Goal: Task Accomplishment & Management: Use online tool/utility

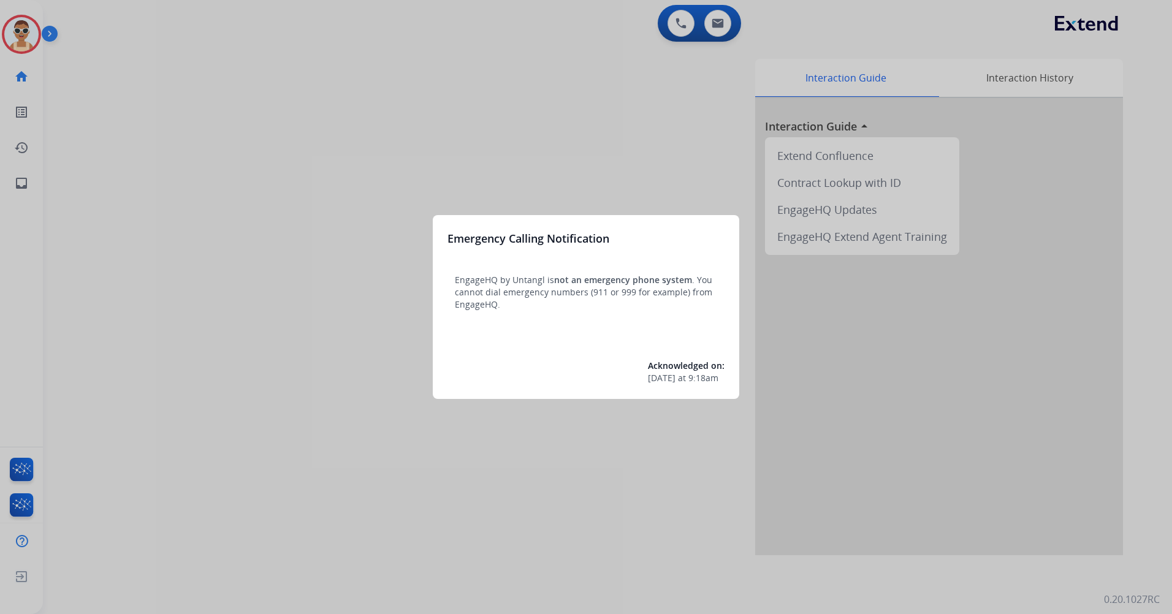
click at [189, 254] on div at bounding box center [586, 307] width 1172 height 614
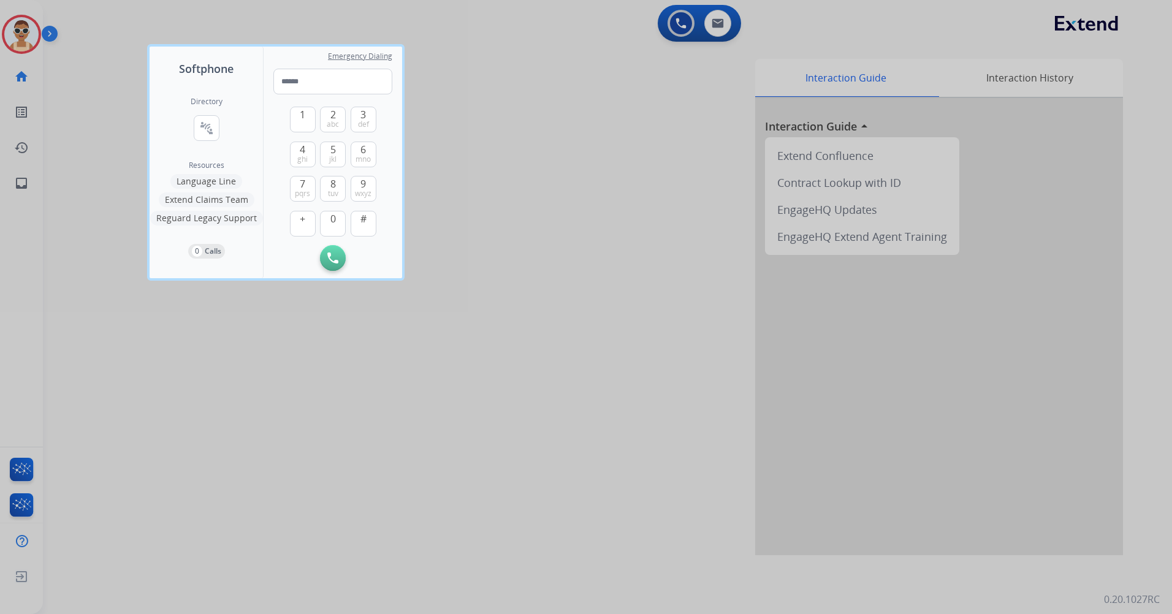
click at [297, 416] on div at bounding box center [586, 307] width 1172 height 614
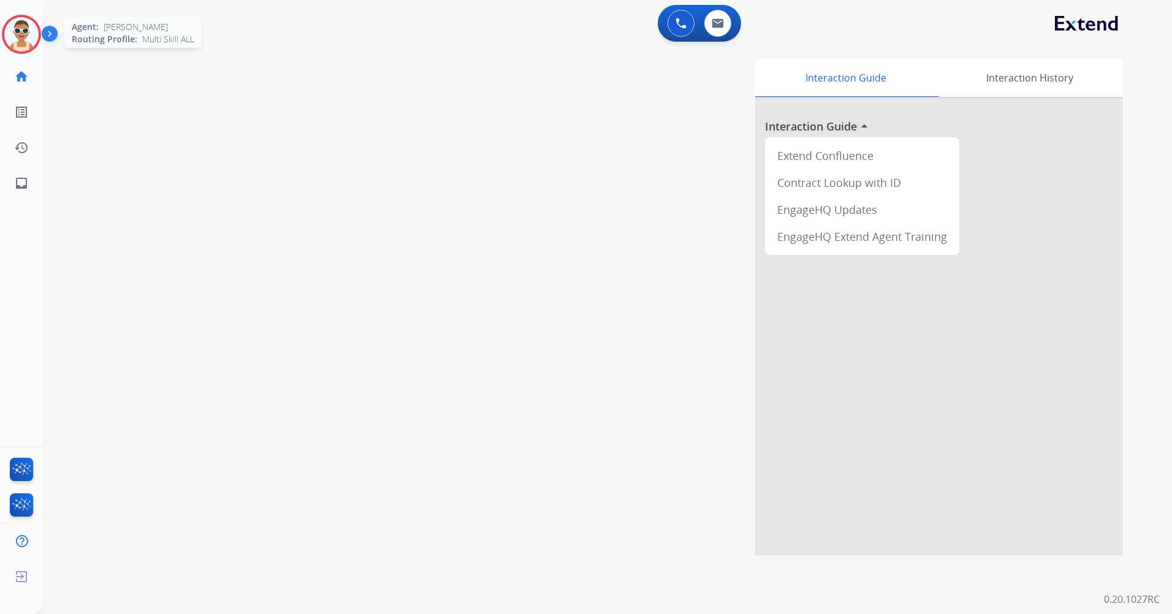
click at [10, 20] on img at bounding box center [21, 34] width 34 height 34
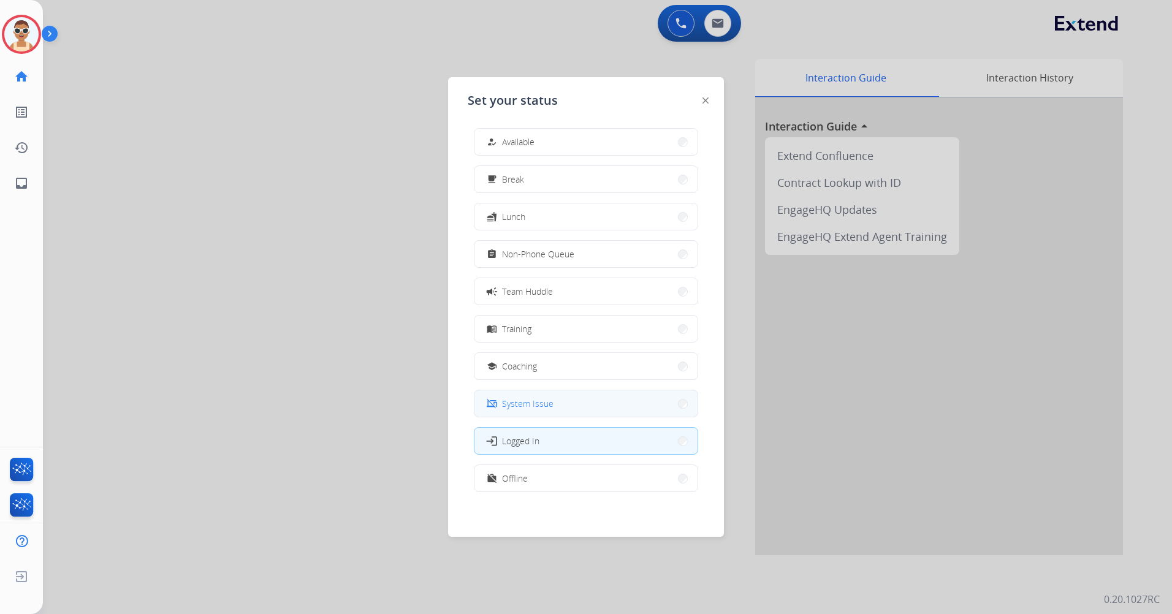
scroll to position [4, 0]
drag, startPoint x: 583, startPoint y: 484, endPoint x: 750, endPoint y: 278, distance: 265.9
click at [584, 483] on button "work_off Offline" at bounding box center [585, 476] width 223 height 26
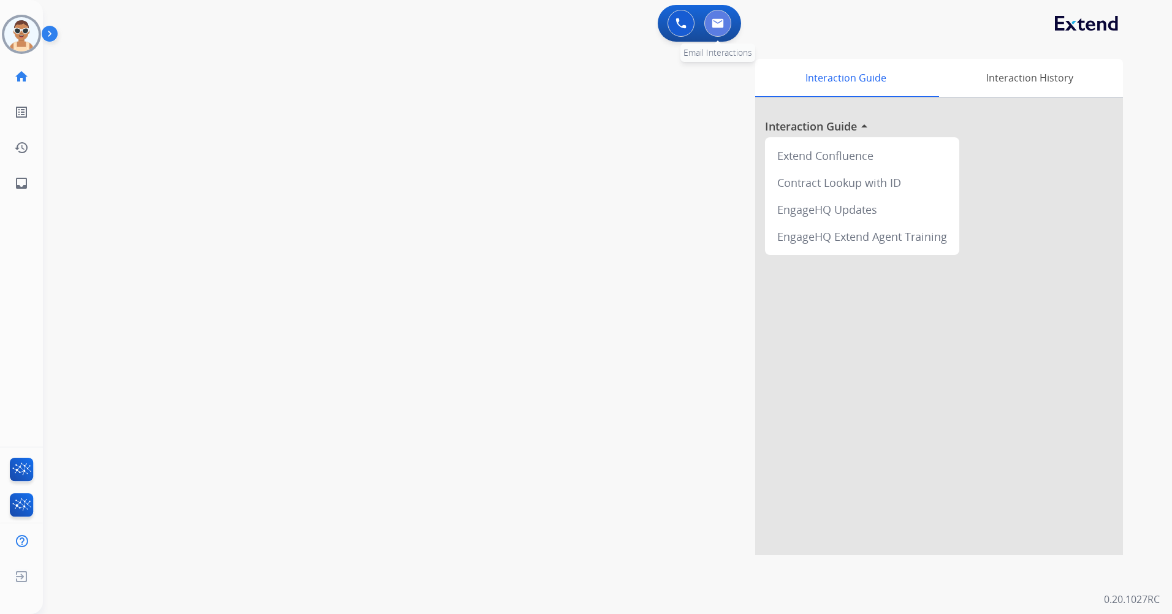
click at [721, 29] on button at bounding box center [717, 23] width 27 height 27
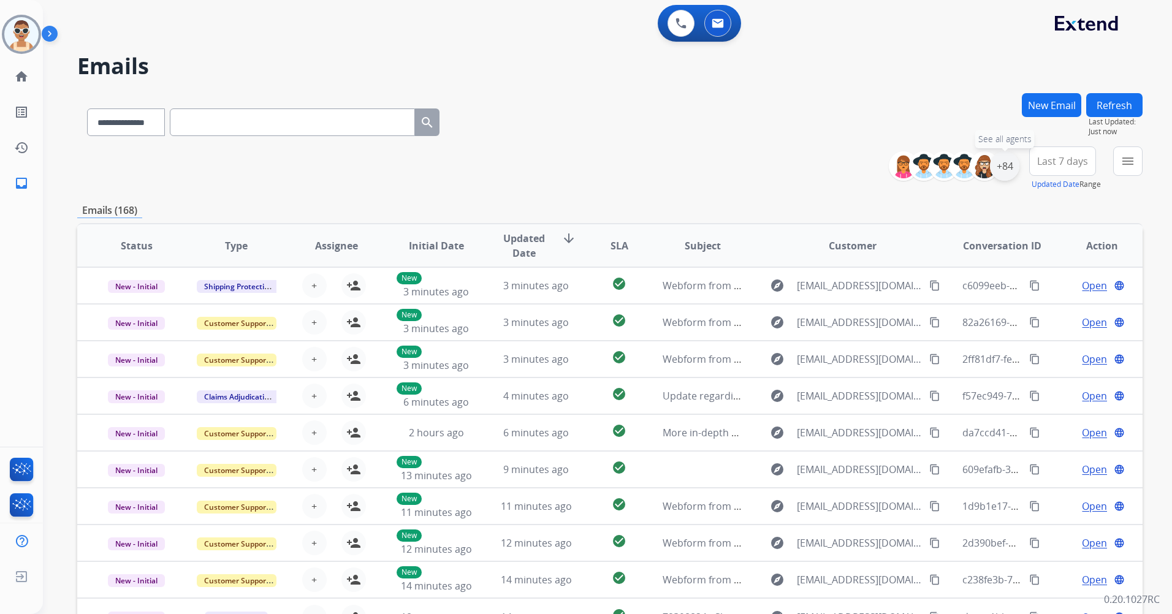
click at [1009, 164] on div "+84" at bounding box center [1004, 165] width 29 height 29
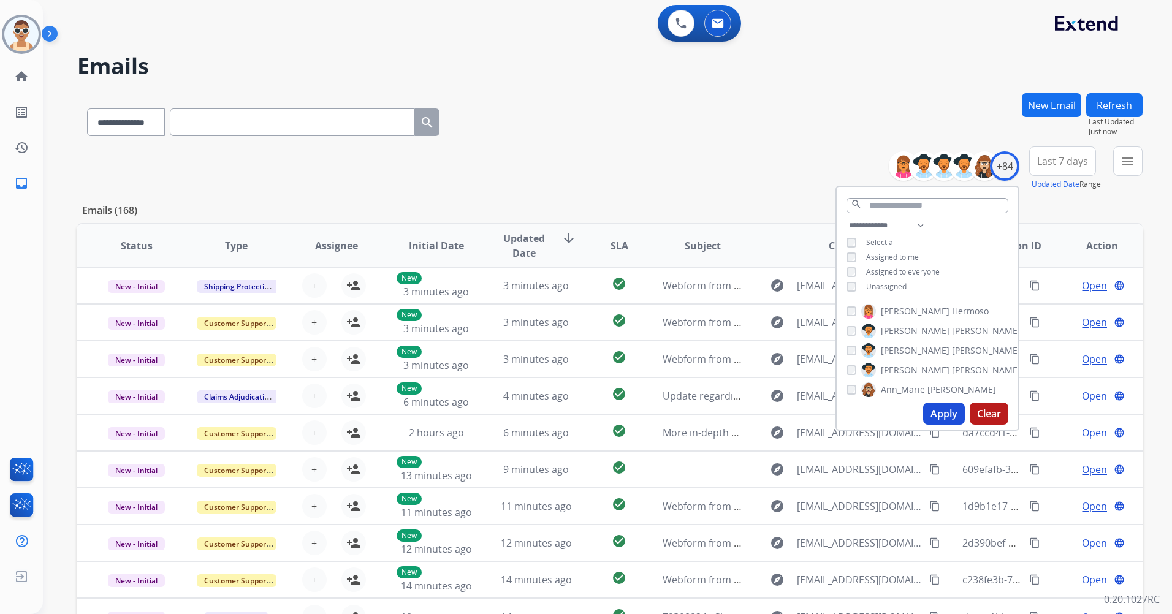
click at [889, 257] on span "Assigned to me" at bounding box center [892, 257] width 53 height 10
click at [944, 416] on button "Apply" at bounding box center [944, 414] width 42 height 22
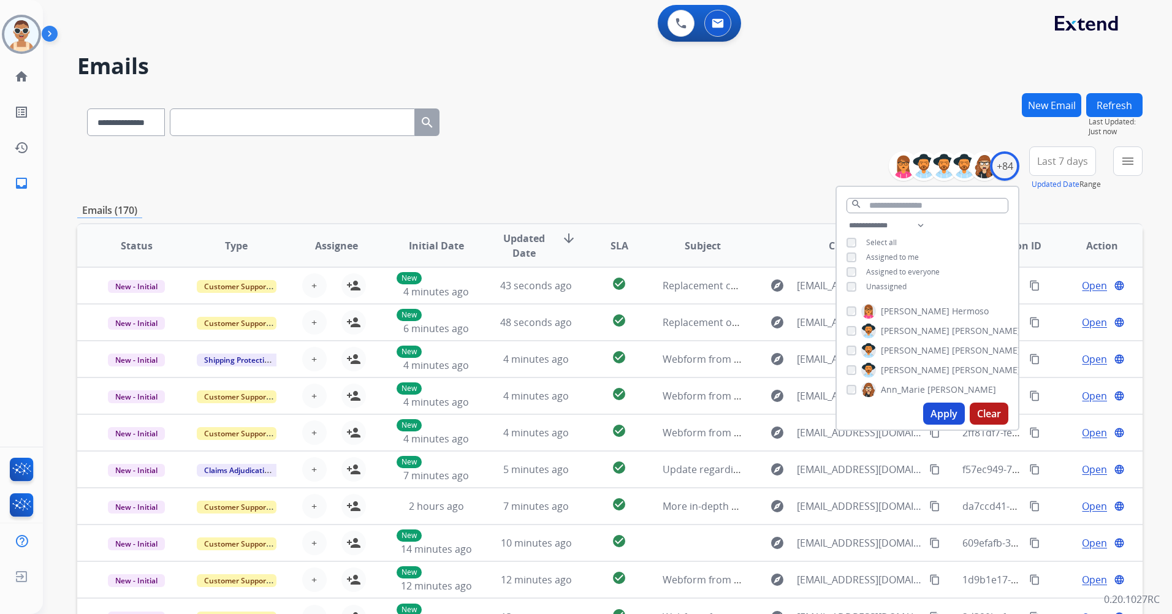
click at [1067, 159] on span "Last 7 days" at bounding box center [1062, 161] width 51 height 5
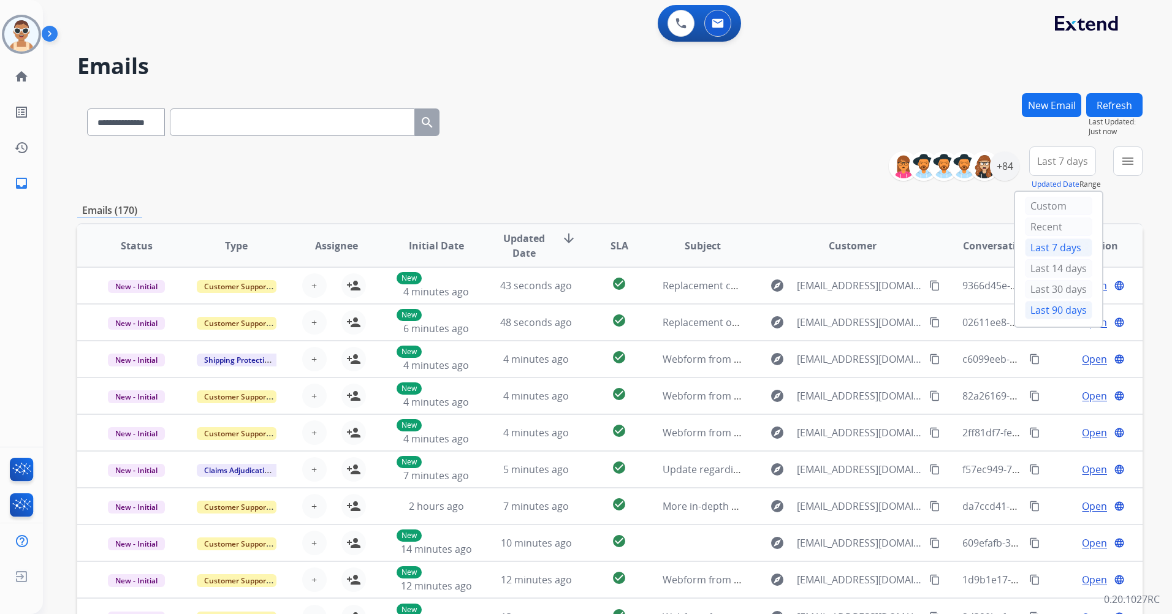
click at [1043, 311] on div "Last 90 days" at bounding box center [1058, 310] width 67 height 18
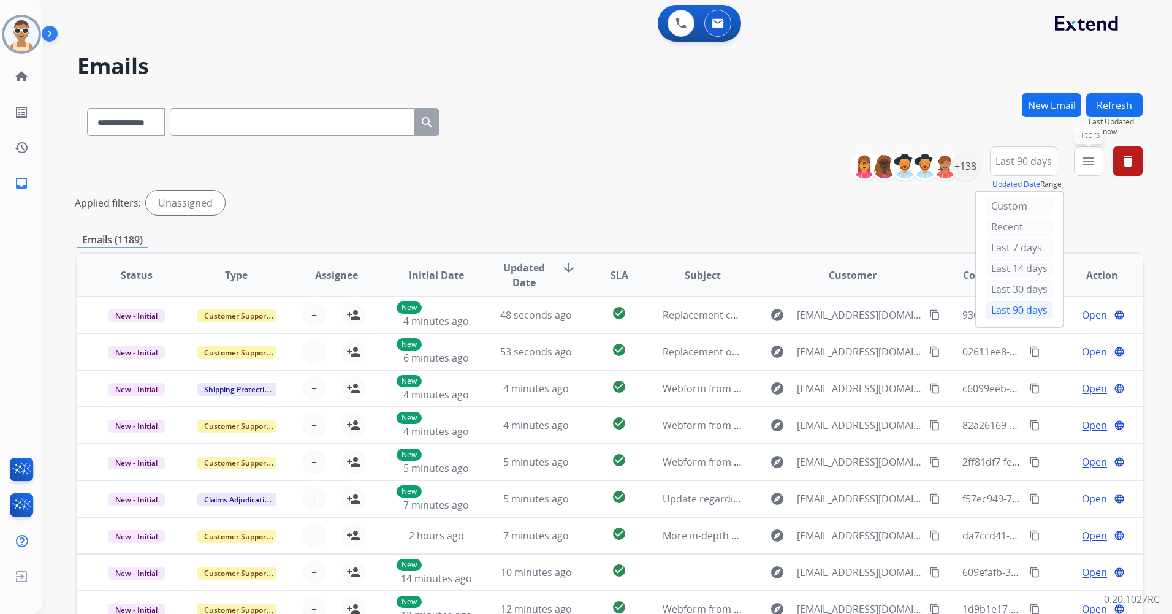
click at [1088, 164] on mat-icon "menu" at bounding box center [1088, 161] width 15 height 15
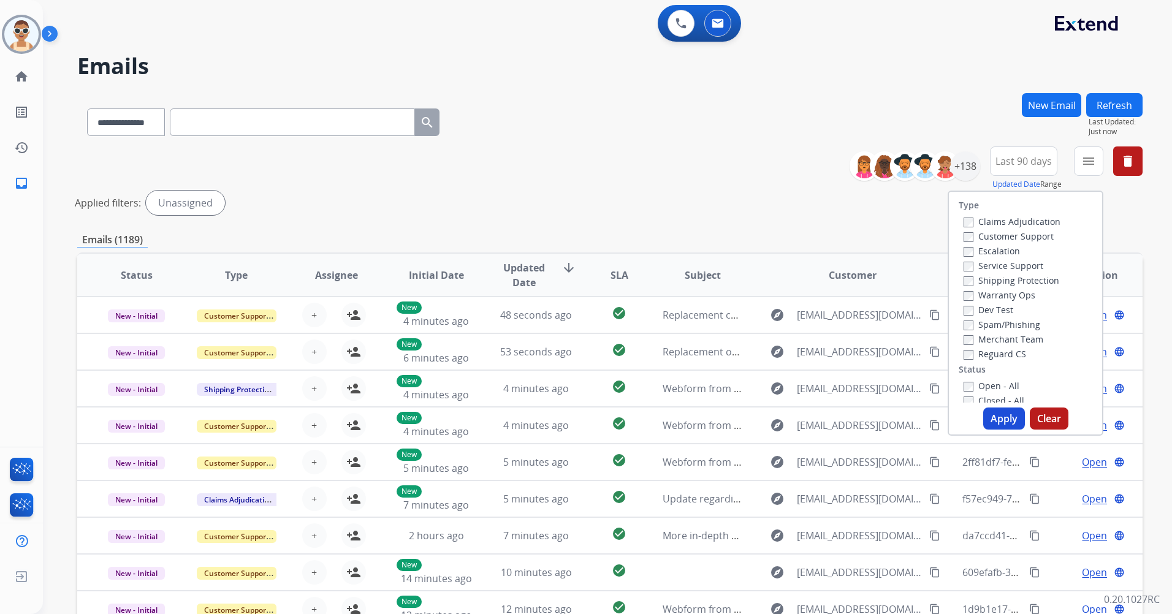
click at [1032, 235] on label "Customer Support" at bounding box center [1009, 236] width 90 height 12
click at [1021, 284] on label "Shipping Protection" at bounding box center [1012, 281] width 96 height 12
click at [991, 353] on label "Reguard CS" at bounding box center [995, 354] width 63 height 12
click at [994, 324] on label "Open - All" at bounding box center [992, 325] width 56 height 12
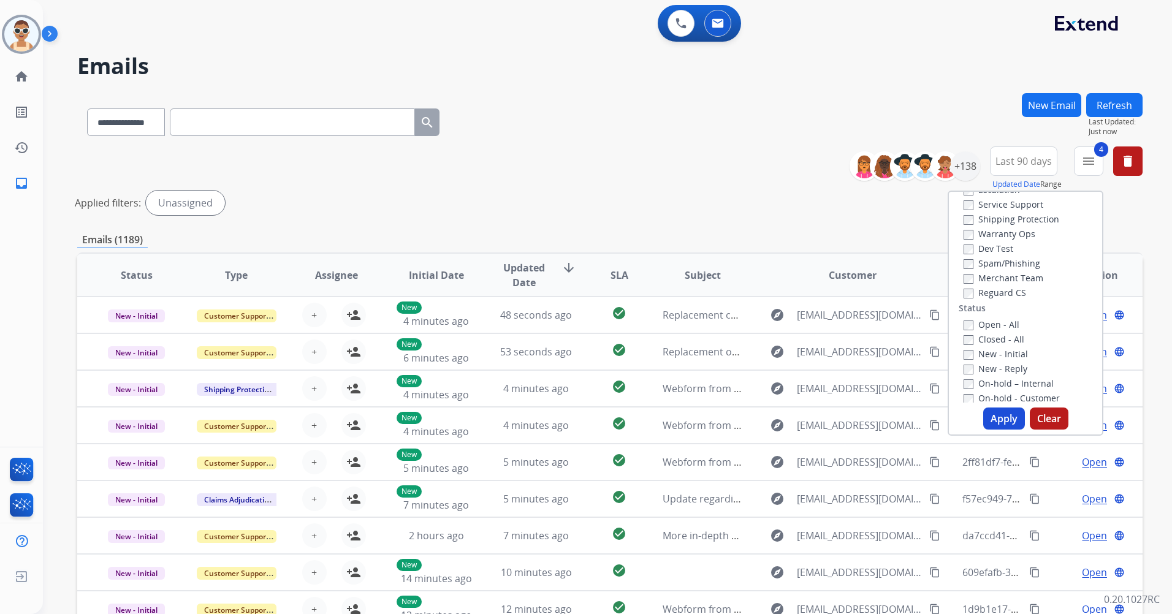
click at [999, 423] on button "Apply" at bounding box center [1004, 419] width 42 height 22
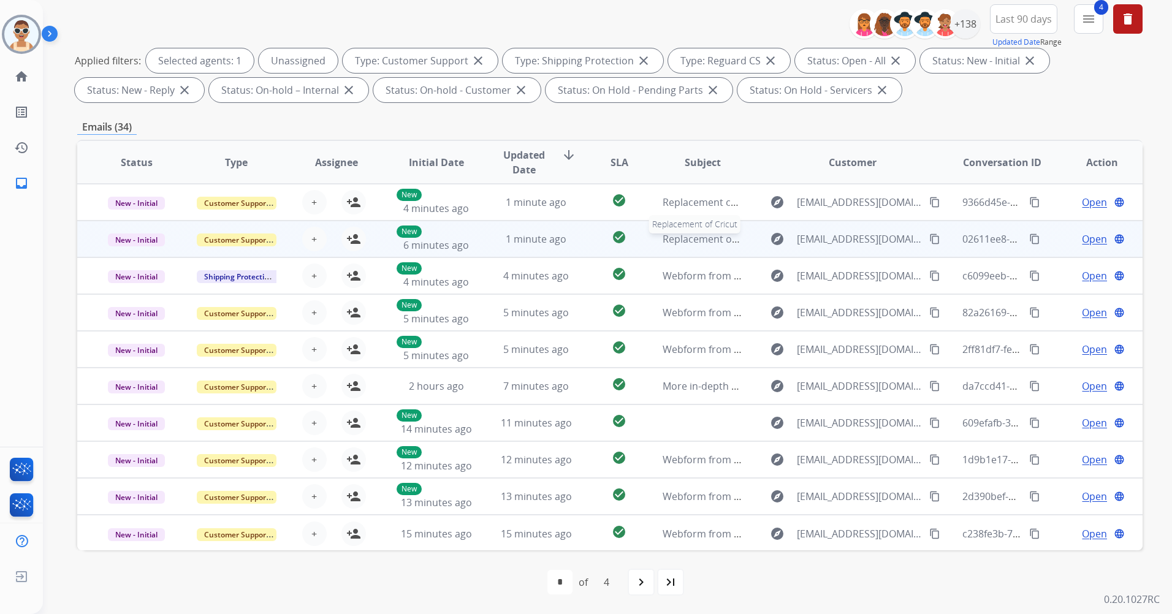
scroll to position [0, 0]
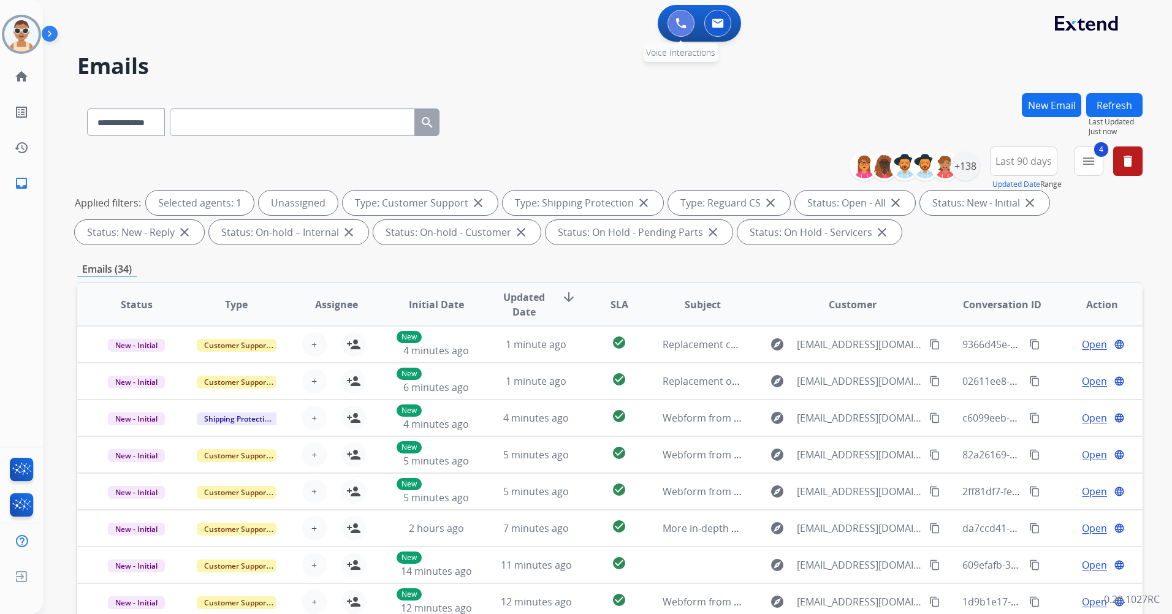
click at [678, 28] on img at bounding box center [681, 23] width 11 height 11
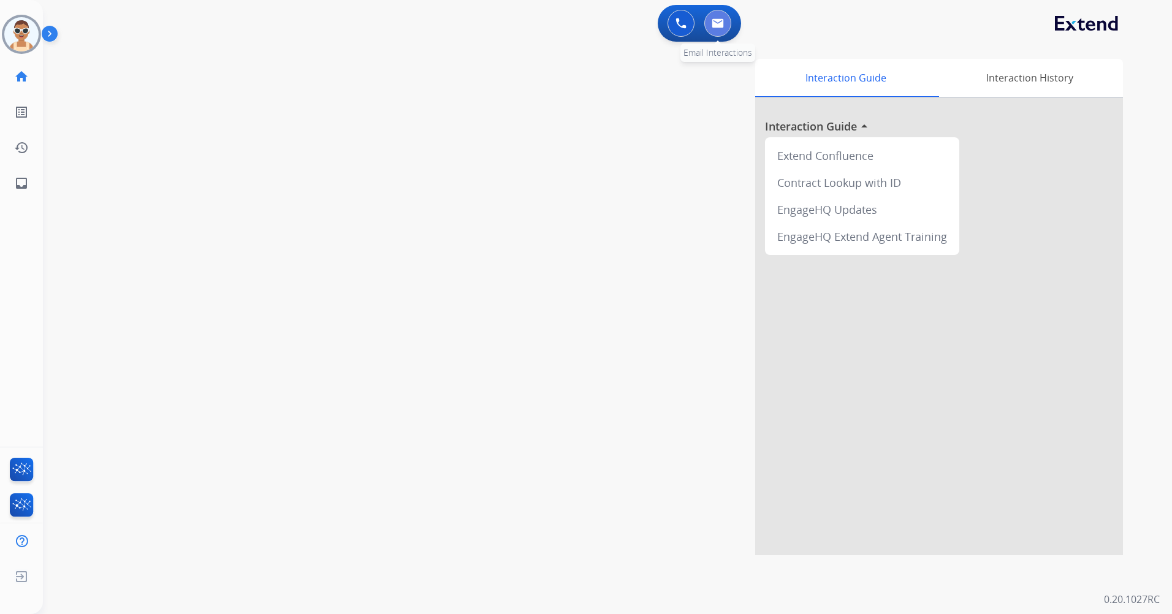
click at [721, 25] on img at bounding box center [718, 23] width 12 height 10
